Goal: Transaction & Acquisition: Purchase product/service

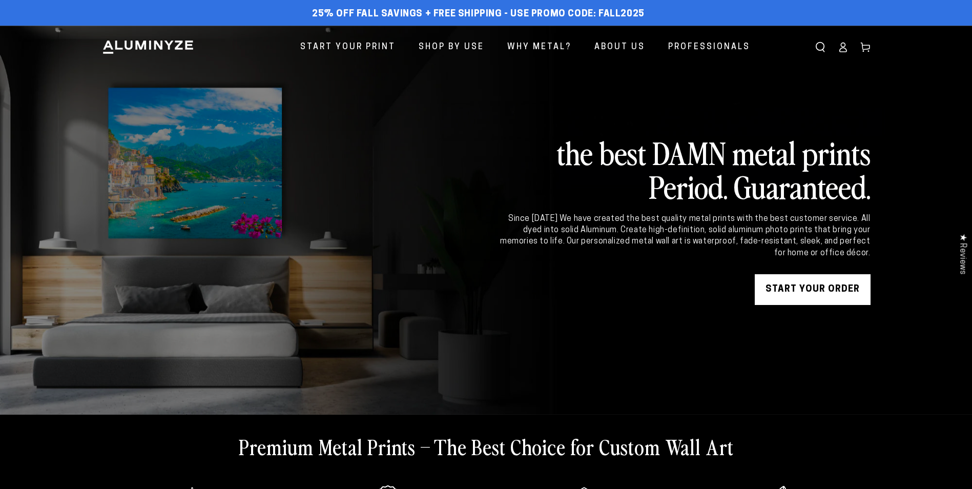
click at [812, 291] on link "START YOUR Order" at bounding box center [813, 289] width 116 height 31
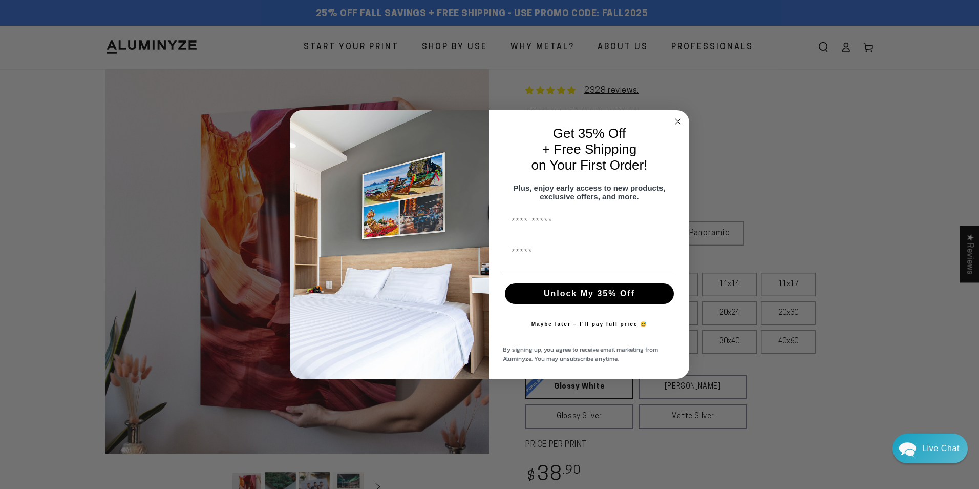
click at [525, 228] on input "First Name" at bounding box center [589, 221] width 173 height 20
type input "***"
type input "**********"
click at [582, 302] on button "Unlock My 35% Off" at bounding box center [589, 293] width 169 height 20
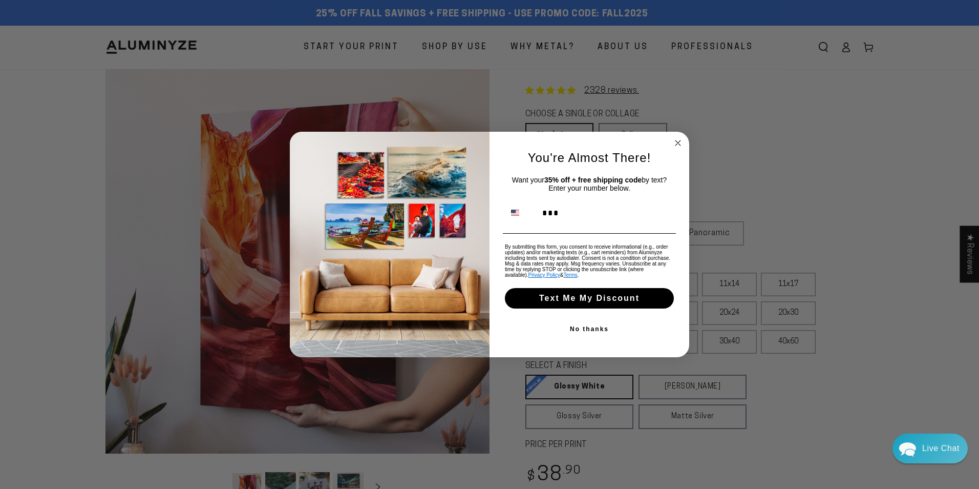
type input "**********"
click at [568, 301] on button "Text Me My Discount" at bounding box center [589, 298] width 169 height 20
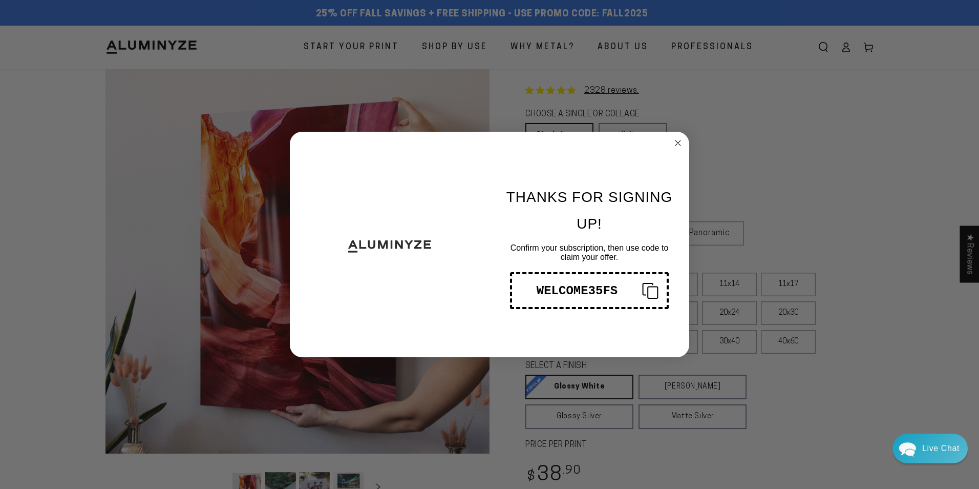
click at [676, 138] on circle "Close dialog" at bounding box center [679, 143] width 12 height 12
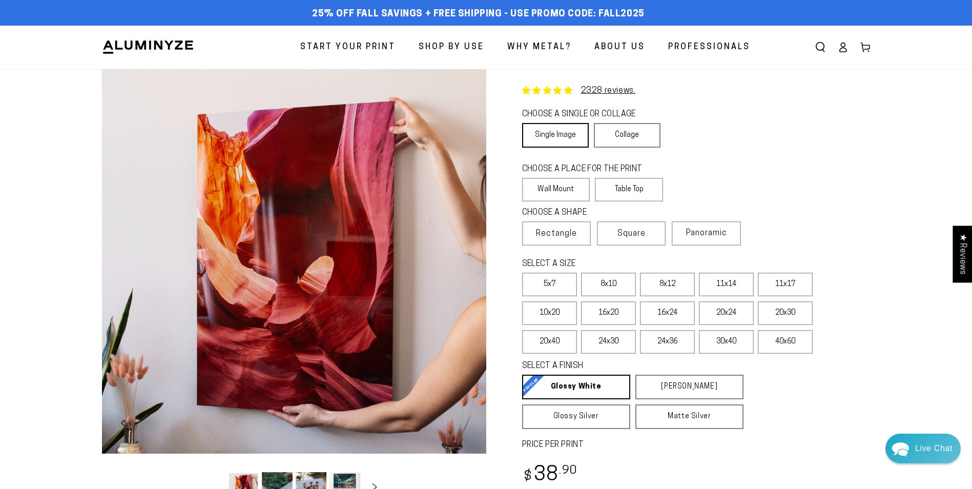
click at [547, 132] on link "Single Image" at bounding box center [555, 135] width 67 height 25
click at [615, 315] on label "16x20" at bounding box center [608, 313] width 55 height 24
click at [641, 195] on label "Table Top" at bounding box center [629, 190] width 68 height 24
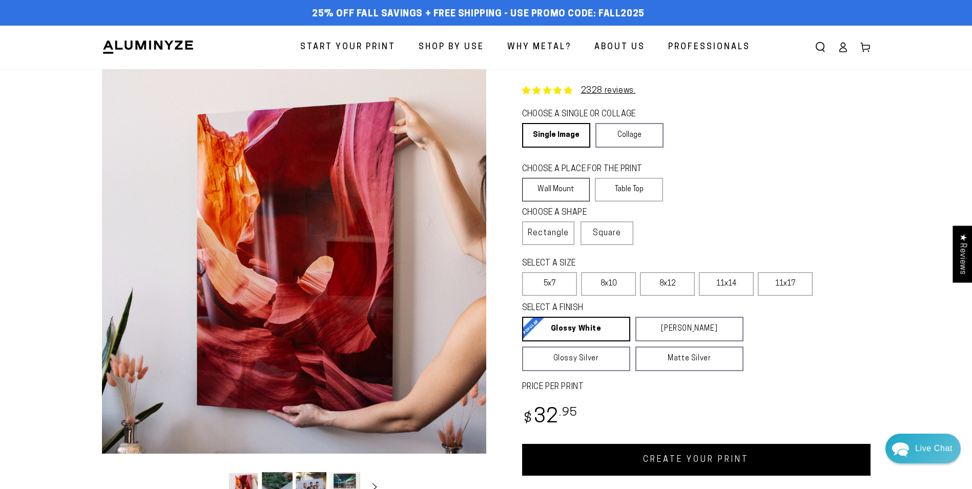
click at [577, 199] on label "Wall Mount" at bounding box center [556, 190] width 68 height 24
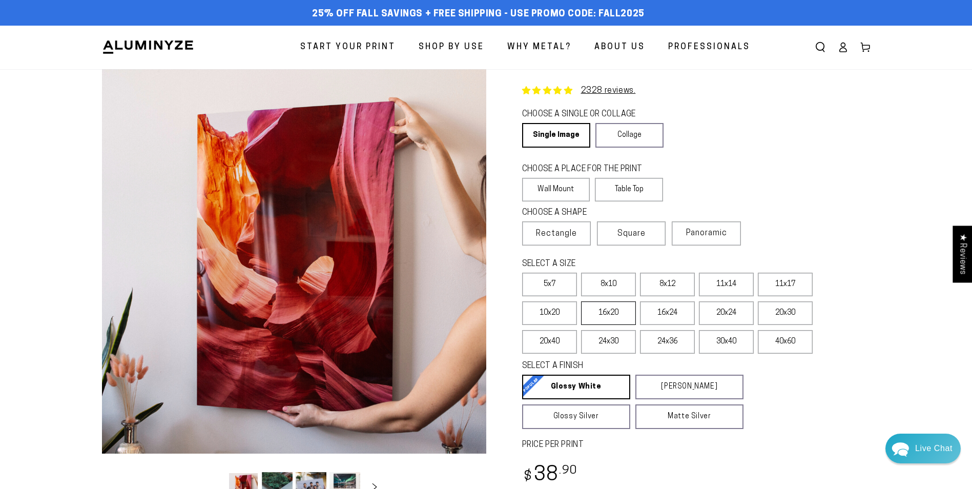
click at [607, 313] on label "16x20" at bounding box center [608, 313] width 55 height 24
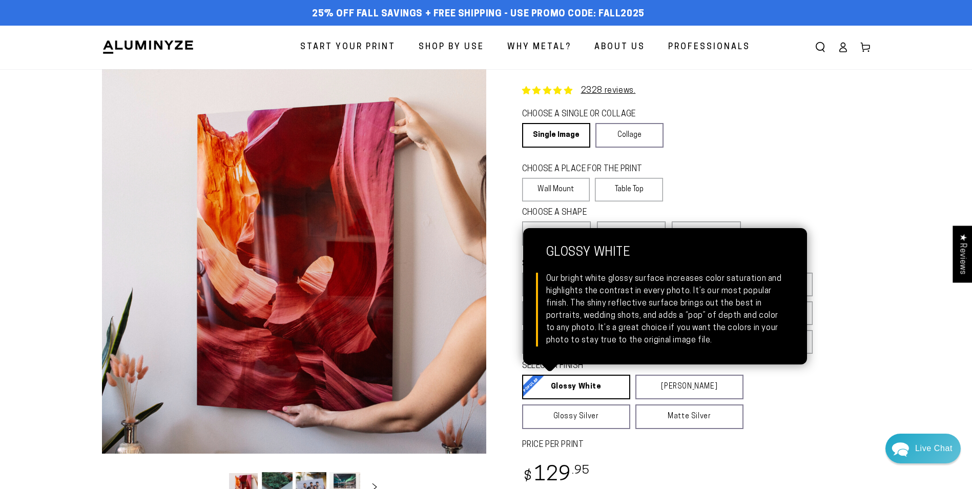
click at [582, 386] on link "Glossy White Glossy White Our bright white glossy surface increases color satur…" at bounding box center [576, 386] width 108 height 25
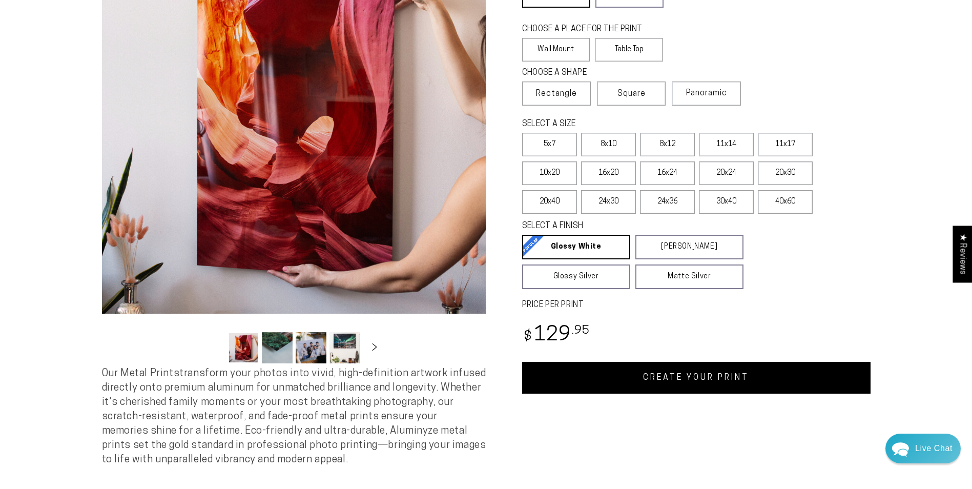
scroll to position [190, 0]
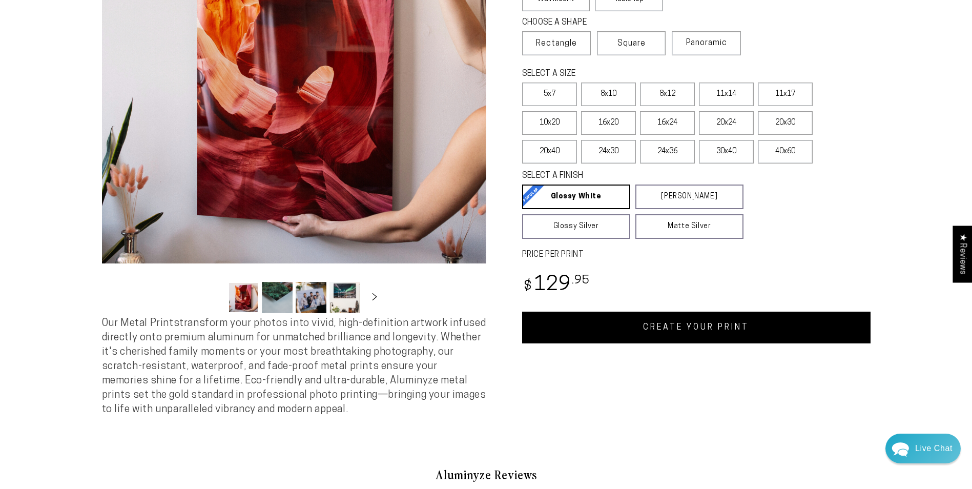
click at [654, 328] on link "CREATE YOUR PRINT" at bounding box center [696, 327] width 348 height 32
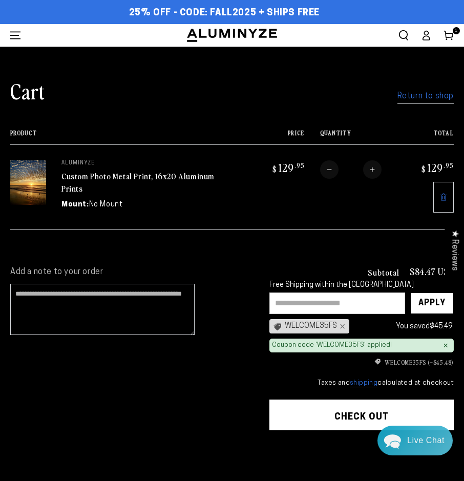
click at [414, 95] on link "Return to shop" at bounding box center [426, 96] width 56 height 15
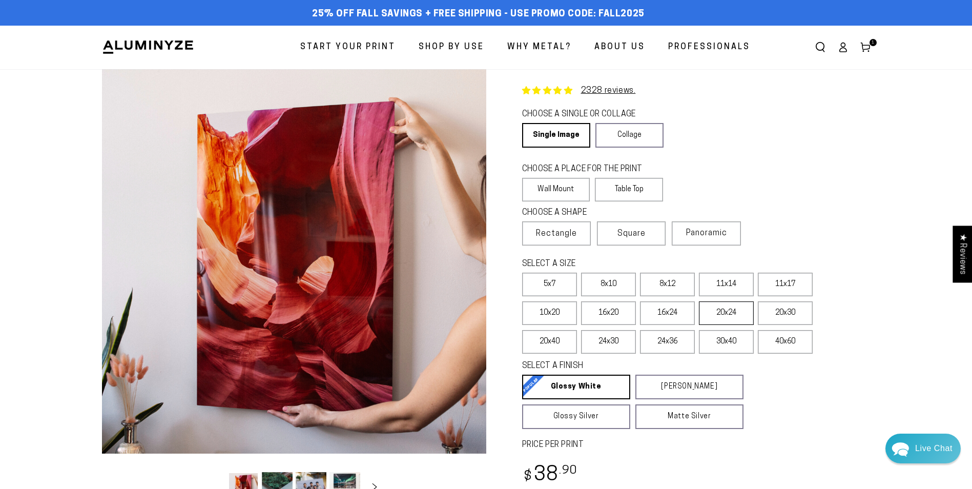
click at [464, 314] on label "20x24" at bounding box center [726, 313] width 55 height 24
click at [464, 307] on label "16x24" at bounding box center [667, 313] width 55 height 24
click at [464, 309] on label "20x24" at bounding box center [726, 313] width 55 height 24
click at [464, 346] on label "30x40" at bounding box center [726, 342] width 55 height 24
click at [464, 343] on label "24x30" at bounding box center [608, 342] width 55 height 24
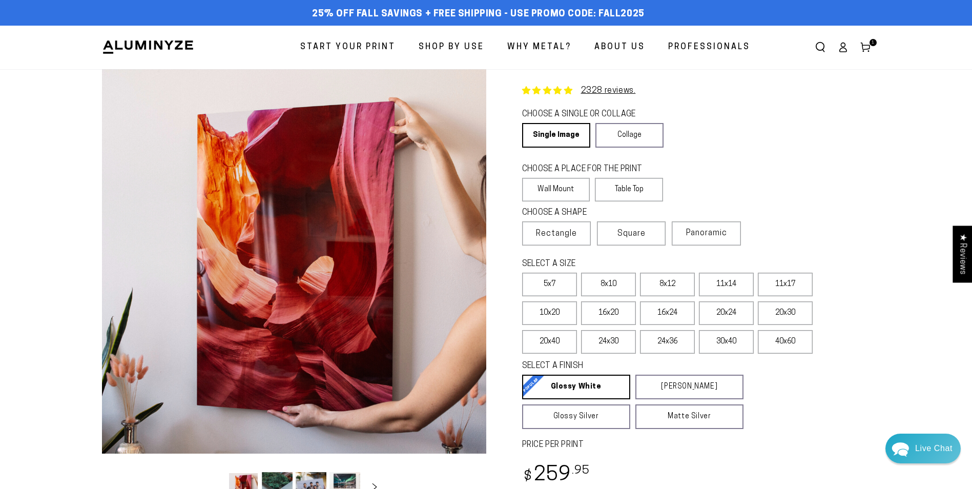
scroll to position [110, 0]
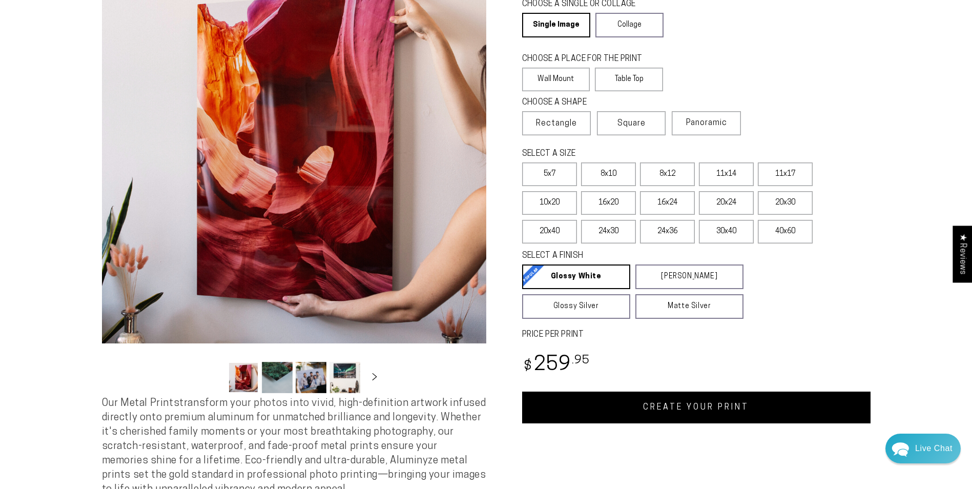
click at [464, 401] on link "CREATE YOUR PRINT" at bounding box center [696, 407] width 348 height 32
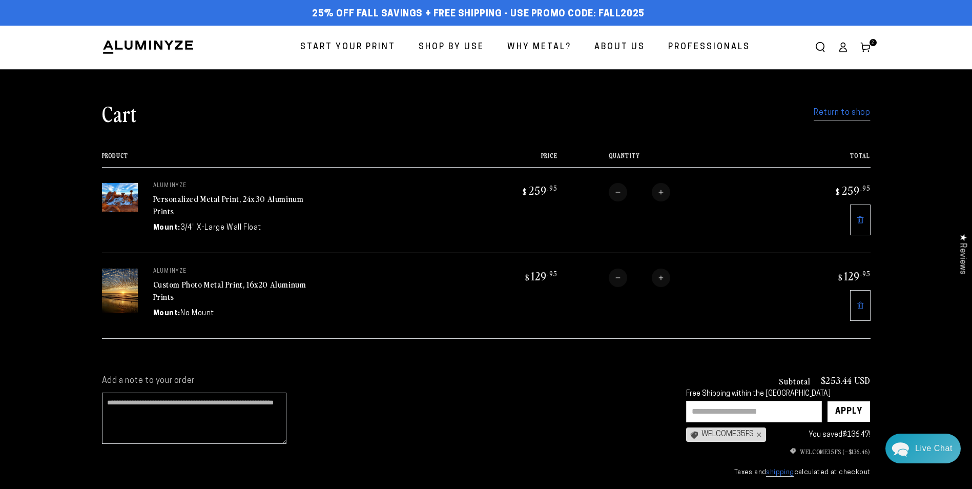
click at [824, 110] on link "Return to shop" at bounding box center [841, 113] width 56 height 15
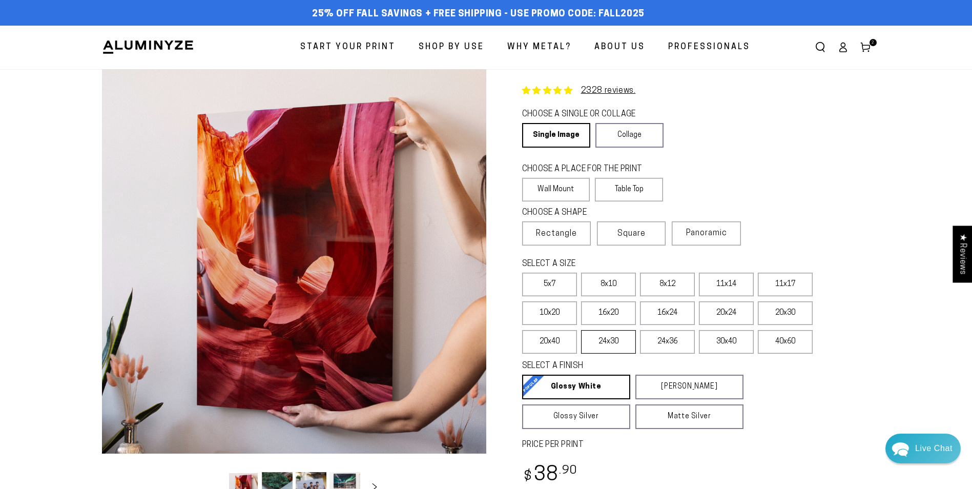
click at [616, 340] on label "24x30" at bounding box center [608, 342] width 55 height 24
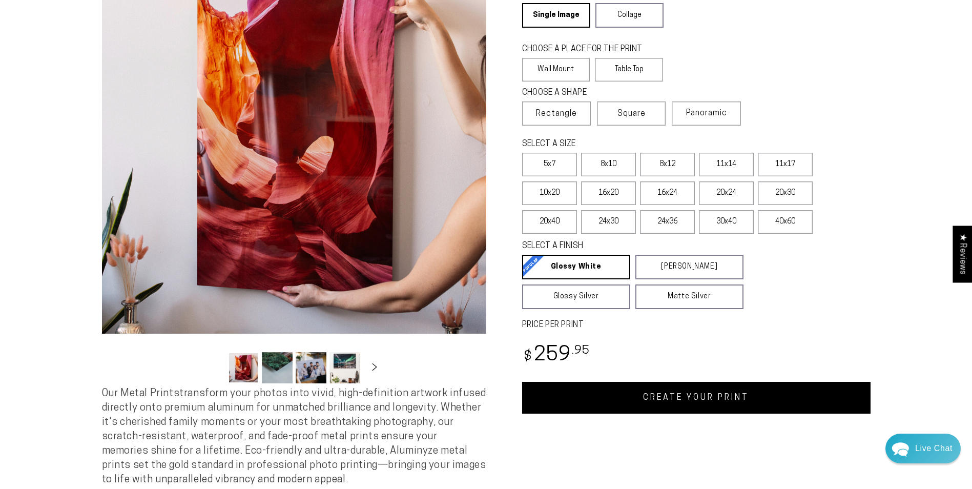
scroll to position [150, 0]
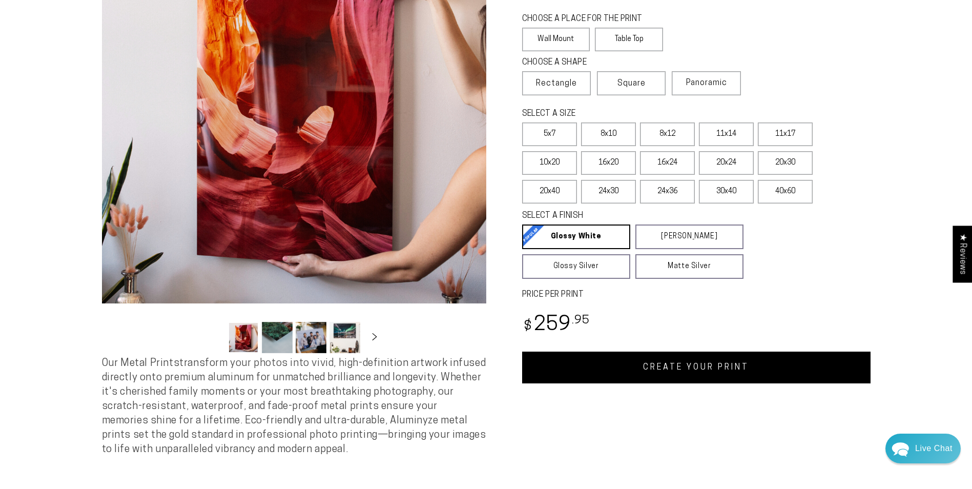
click at [699, 365] on link "CREATE YOUR PRINT" at bounding box center [696, 367] width 348 height 32
click at [620, 158] on label "16x20" at bounding box center [608, 163] width 55 height 24
click at [707, 369] on link "CREATE YOUR PRINT" at bounding box center [696, 367] width 348 height 32
click at [633, 88] on span "Square" at bounding box center [631, 83] width 28 height 12
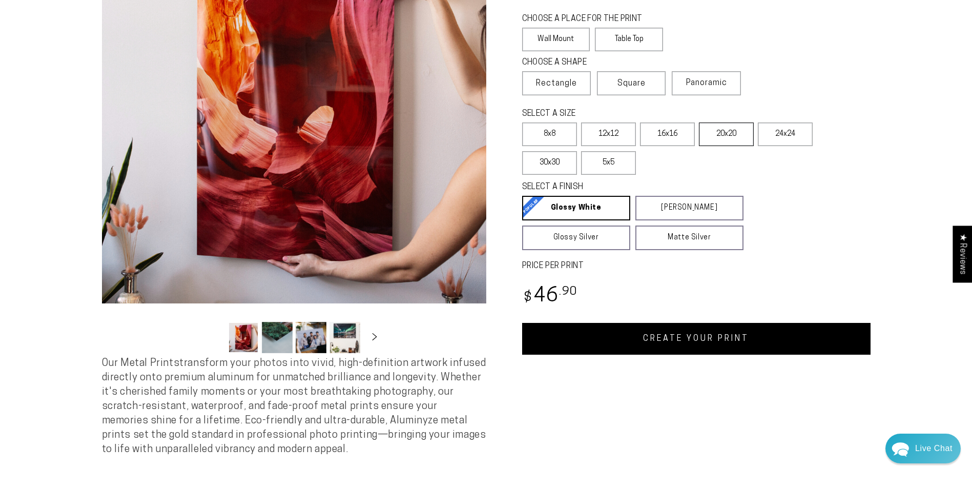
click at [731, 137] on label "20x20" at bounding box center [726, 134] width 55 height 24
click at [681, 140] on label "16x16" at bounding box center [667, 134] width 55 height 24
click at [724, 339] on link "CREATE YOUR PRINT" at bounding box center [696, 339] width 348 height 32
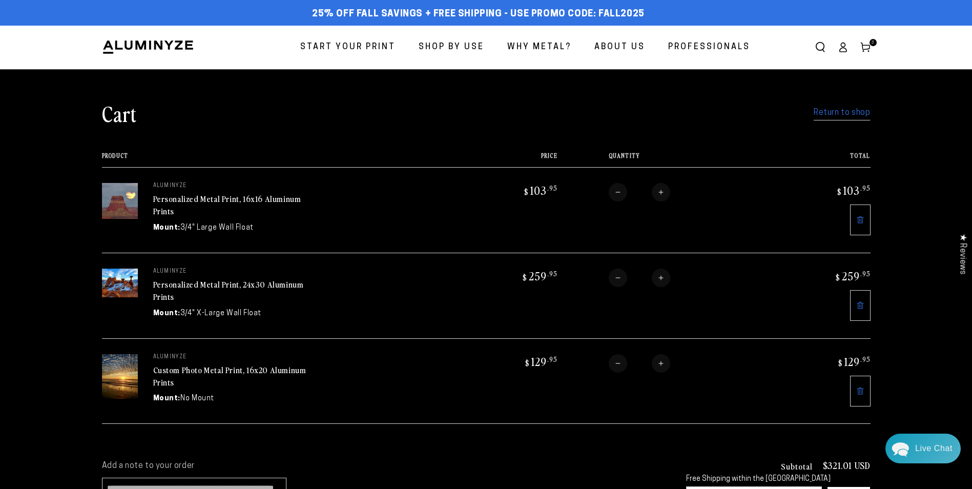
click at [829, 109] on link "Return to shop" at bounding box center [841, 113] width 56 height 15
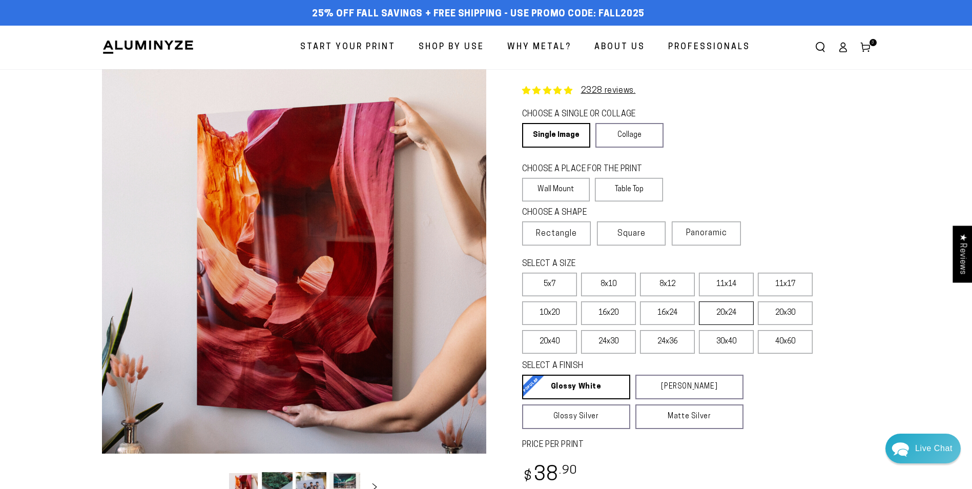
click at [738, 312] on label "20x24" at bounding box center [726, 313] width 55 height 24
click at [616, 340] on label "24x30" at bounding box center [608, 342] width 55 height 24
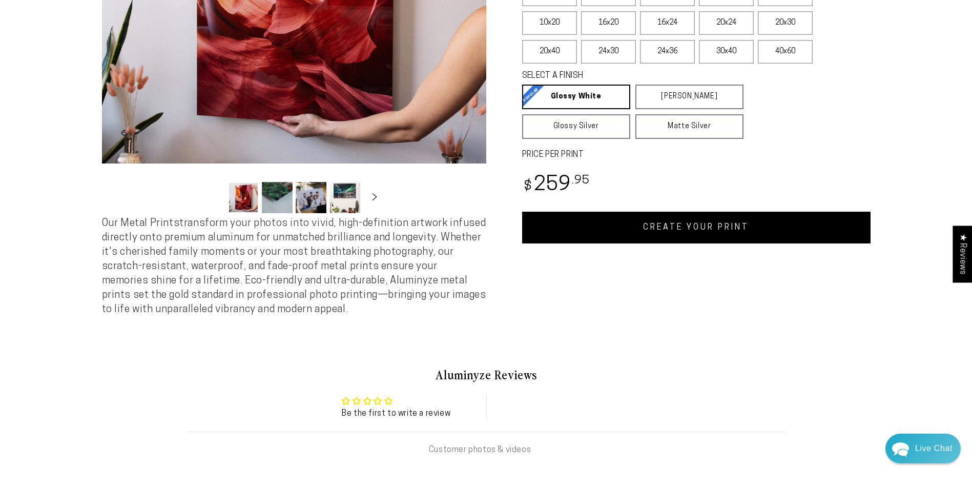
scroll to position [335, 0]
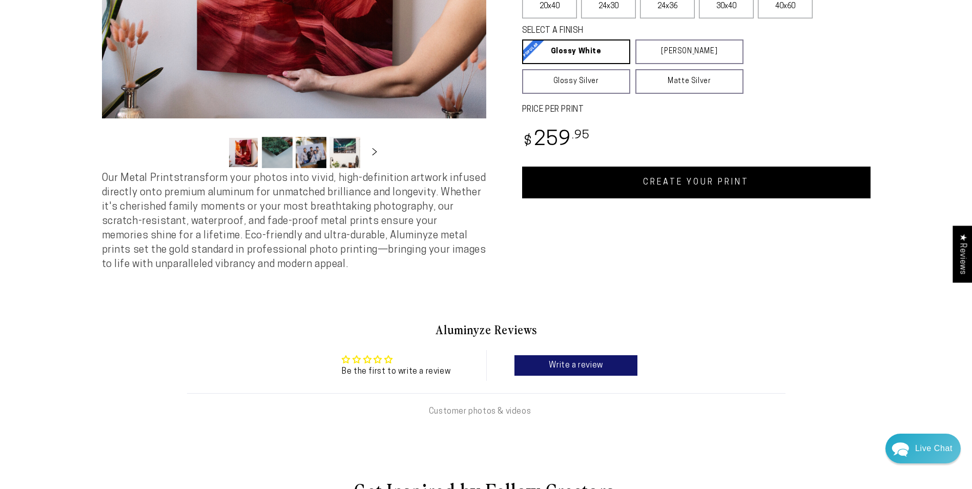
click at [695, 181] on link "CREATE YOUR PRINT" at bounding box center [696, 182] width 348 height 32
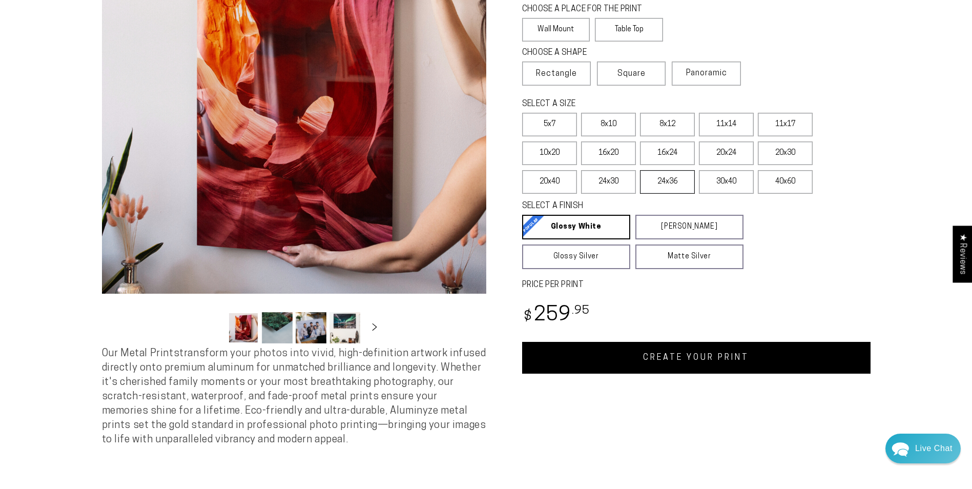
click at [687, 184] on label "24x36" at bounding box center [667, 182] width 55 height 24
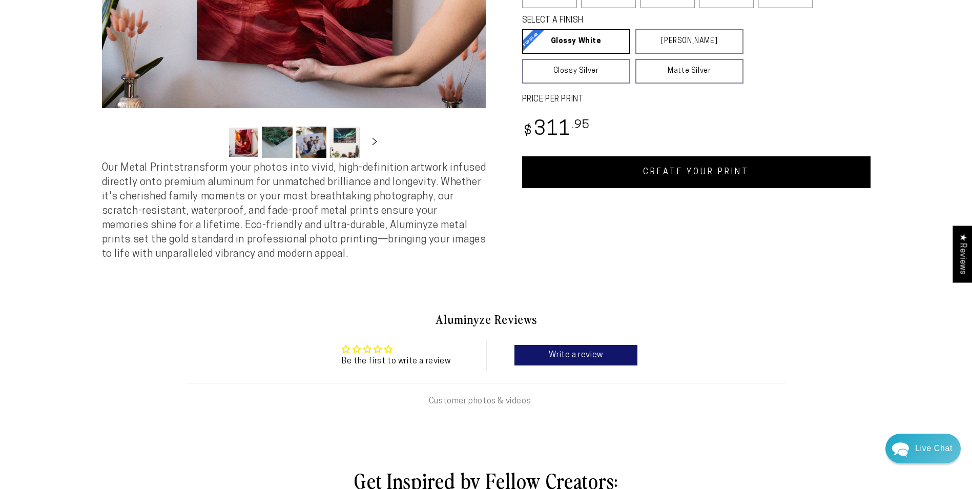
scroll to position [385, 0]
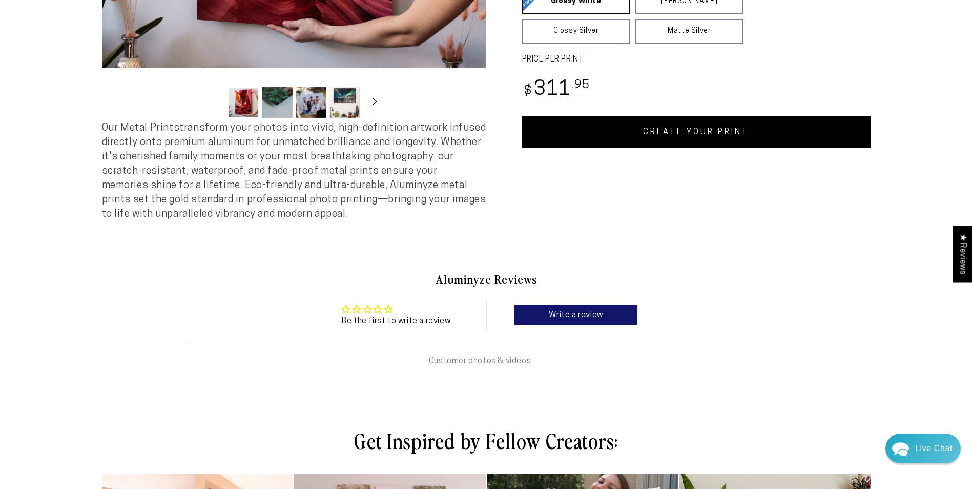
click at [752, 128] on link "CREATE YOUR PRINT" at bounding box center [696, 132] width 348 height 32
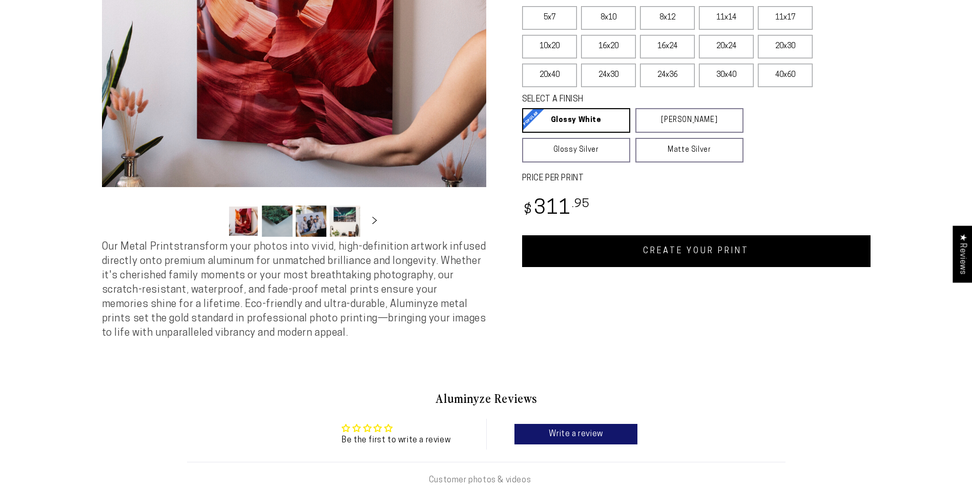
scroll to position [186, 0]
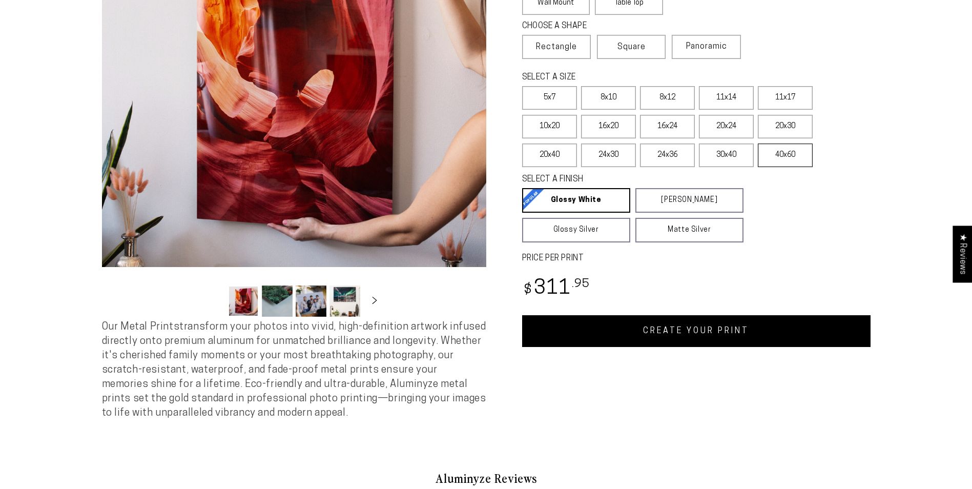
click at [794, 157] on label "40x60" at bounding box center [785, 155] width 55 height 24
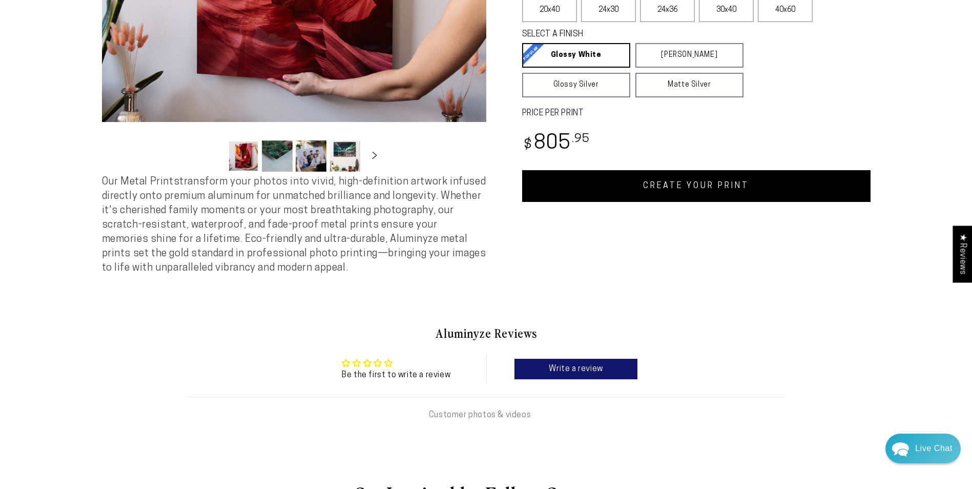
scroll to position [372, 0]
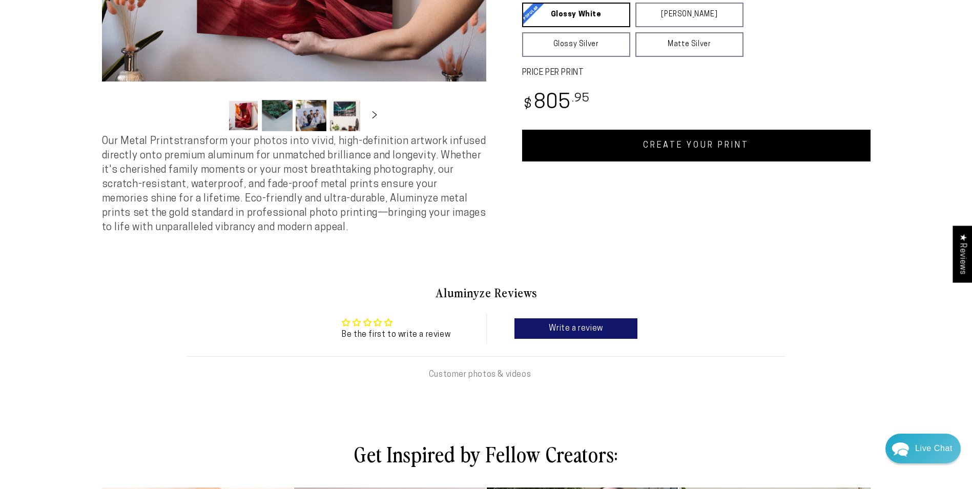
click at [728, 137] on link "CREATE YOUR PRINT" at bounding box center [696, 146] width 348 height 32
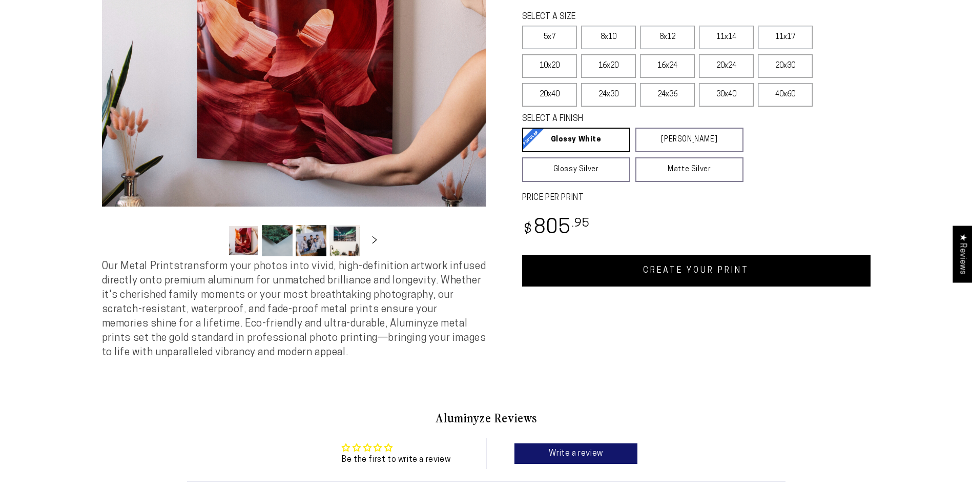
scroll to position [232, 0]
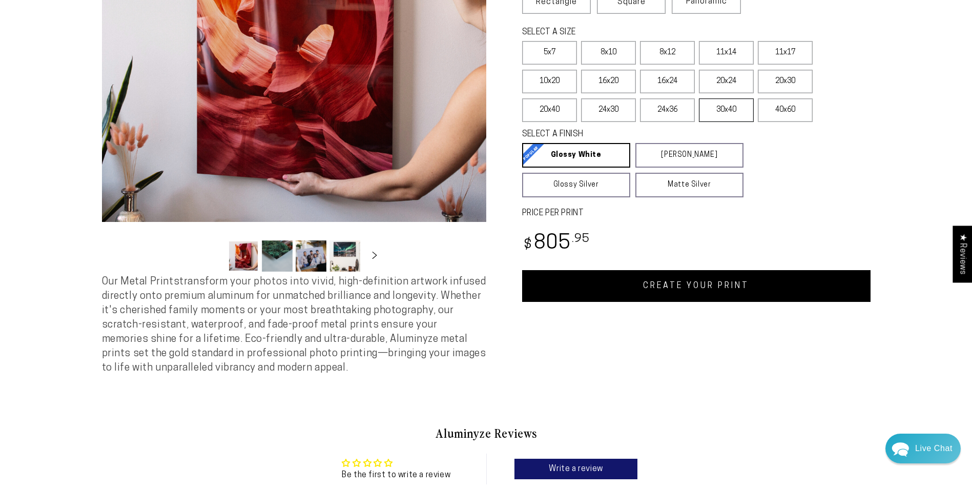
click at [709, 110] on label "30x40" at bounding box center [726, 110] width 55 height 24
click at [680, 110] on label "24x36" at bounding box center [667, 110] width 55 height 24
click at [708, 287] on link "CREATE YOUR PRINT" at bounding box center [696, 286] width 348 height 32
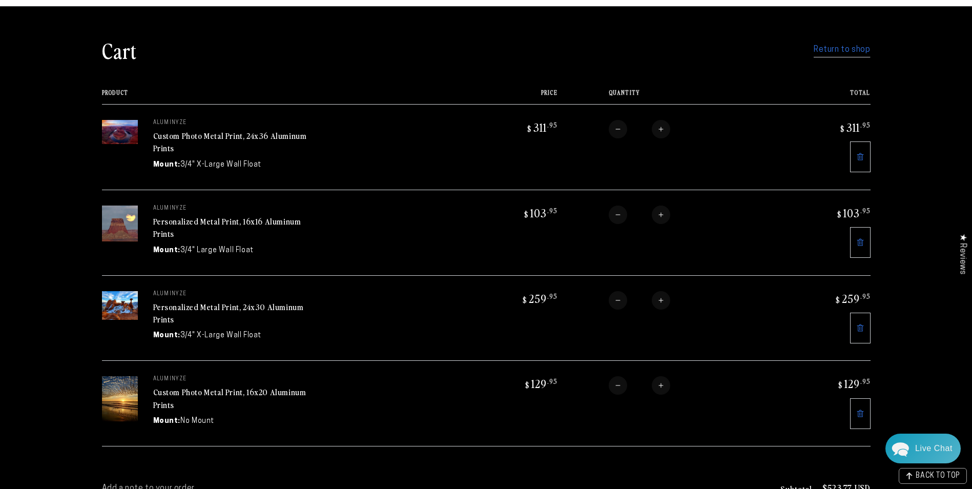
scroll to position [65, 0]
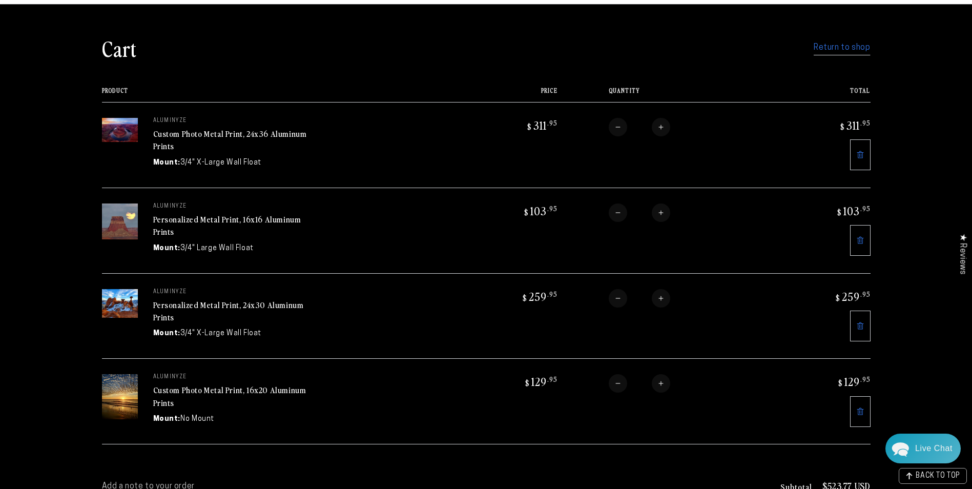
click at [841, 49] on link "Return to shop" at bounding box center [841, 47] width 56 height 15
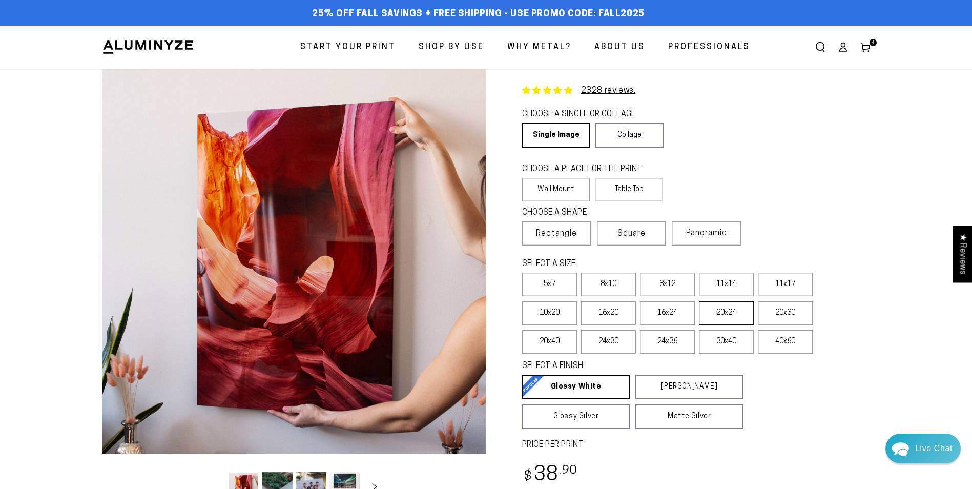
click at [720, 312] on label "20x24" at bounding box center [726, 313] width 55 height 24
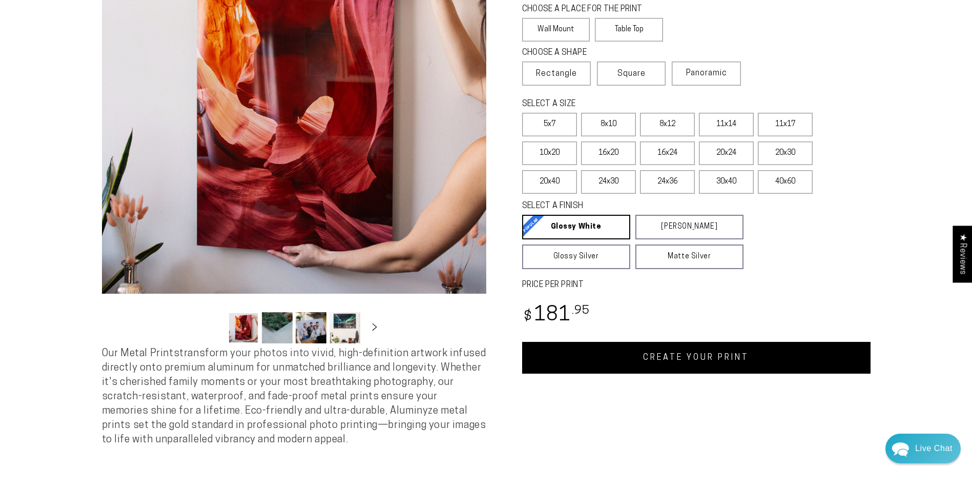
scroll to position [175, 0]
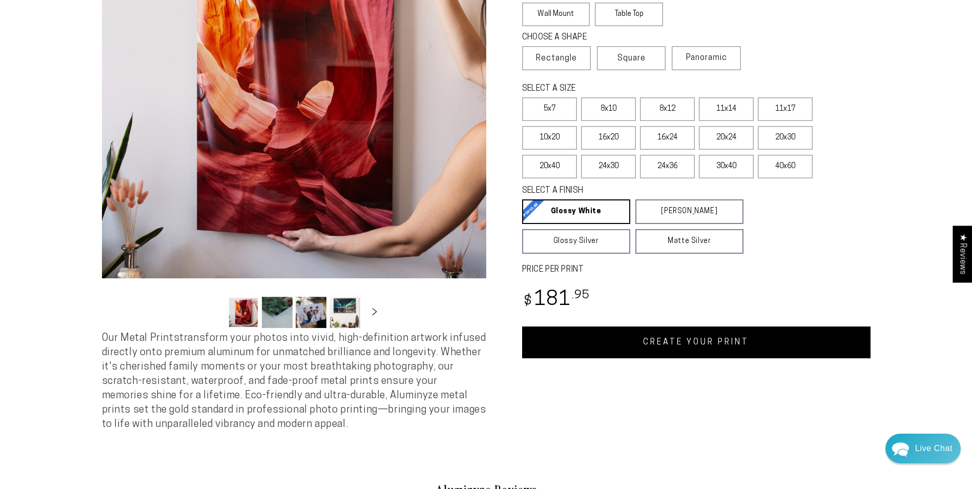
click at [676, 340] on link "CREATE YOUR PRINT" at bounding box center [696, 342] width 348 height 32
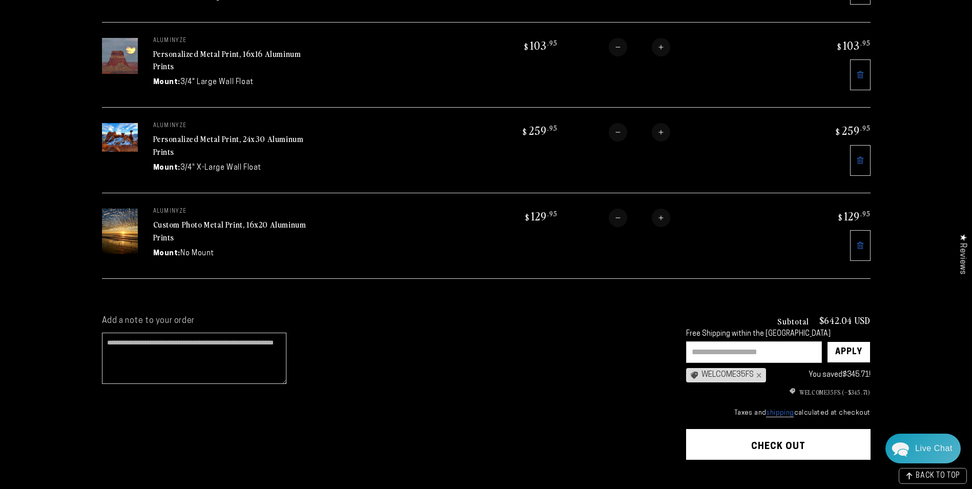
scroll to position [348, 0]
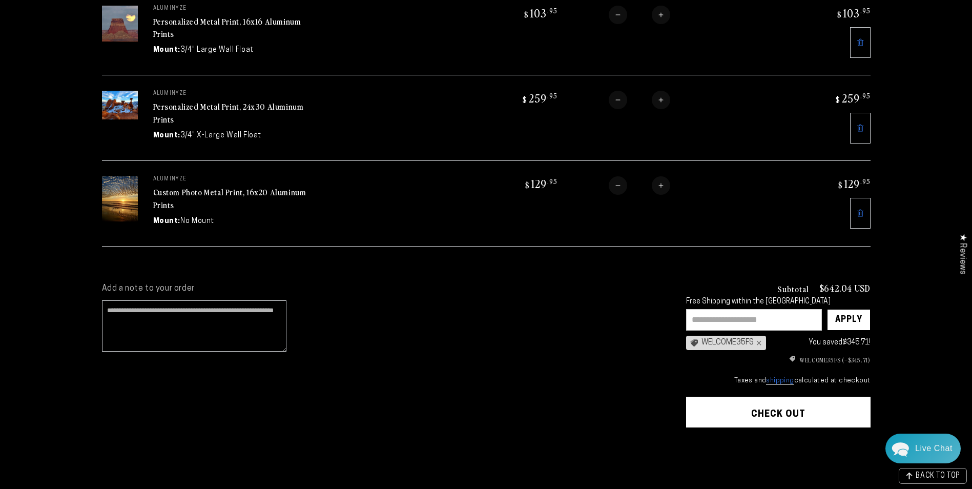
click at [725, 313] on input "text" at bounding box center [754, 320] width 136 height 22
type input "**********"
click at [849, 321] on div "Apply" at bounding box center [848, 319] width 27 height 20
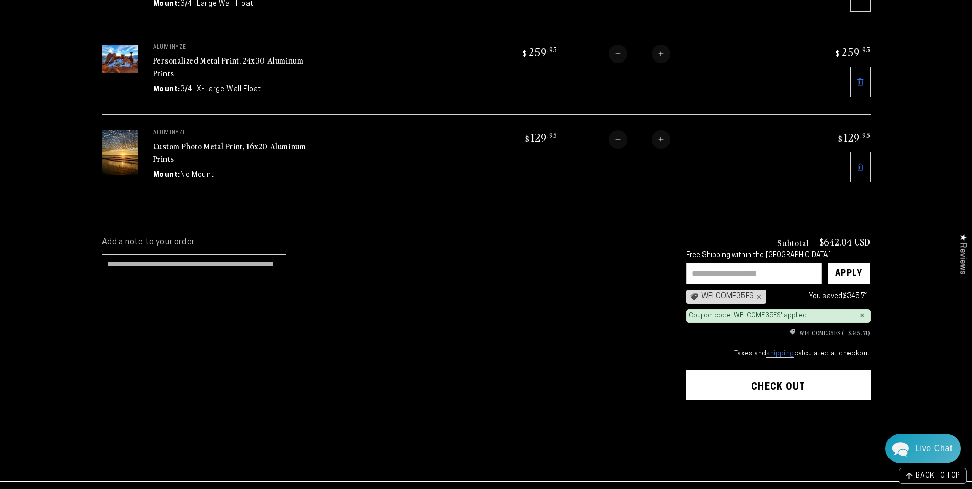
scroll to position [423, 0]
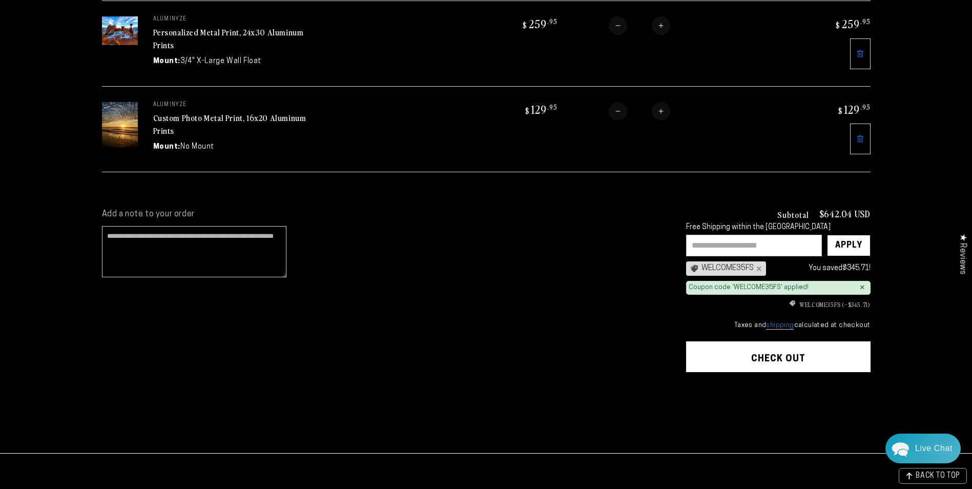
click at [772, 345] on button "Check out" at bounding box center [778, 356] width 184 height 31
